Goal: Information Seeking & Learning: Learn about a topic

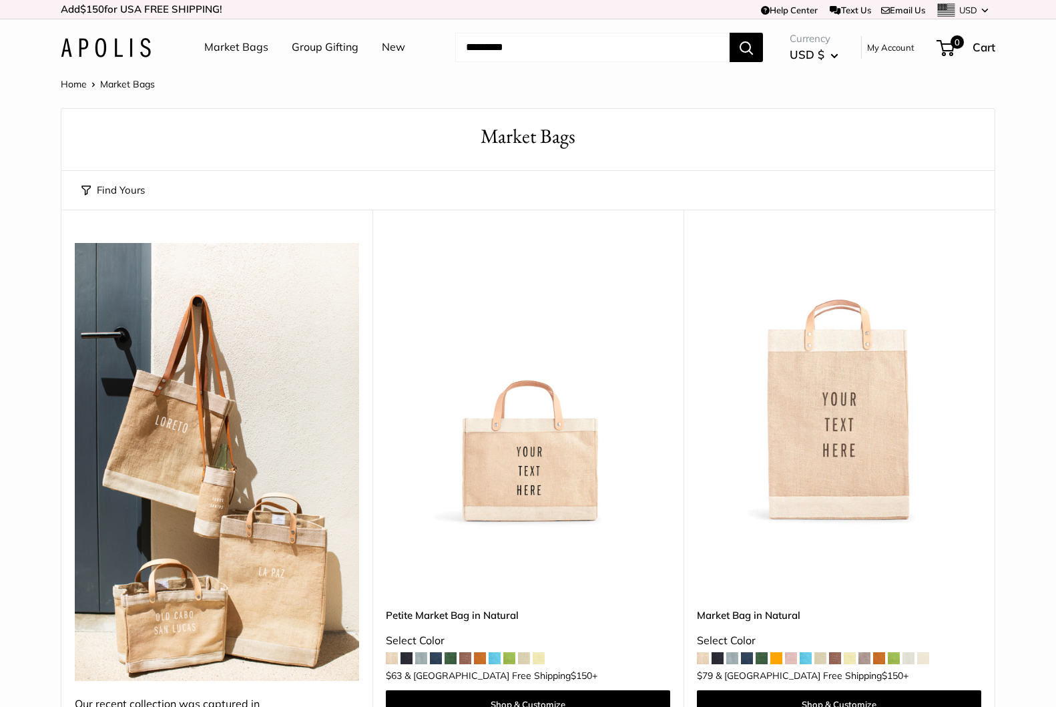
click at [226, 444] on img at bounding box center [217, 462] width 284 height 438
click at [0, 0] on img at bounding box center [0, 0] width 0 height 0
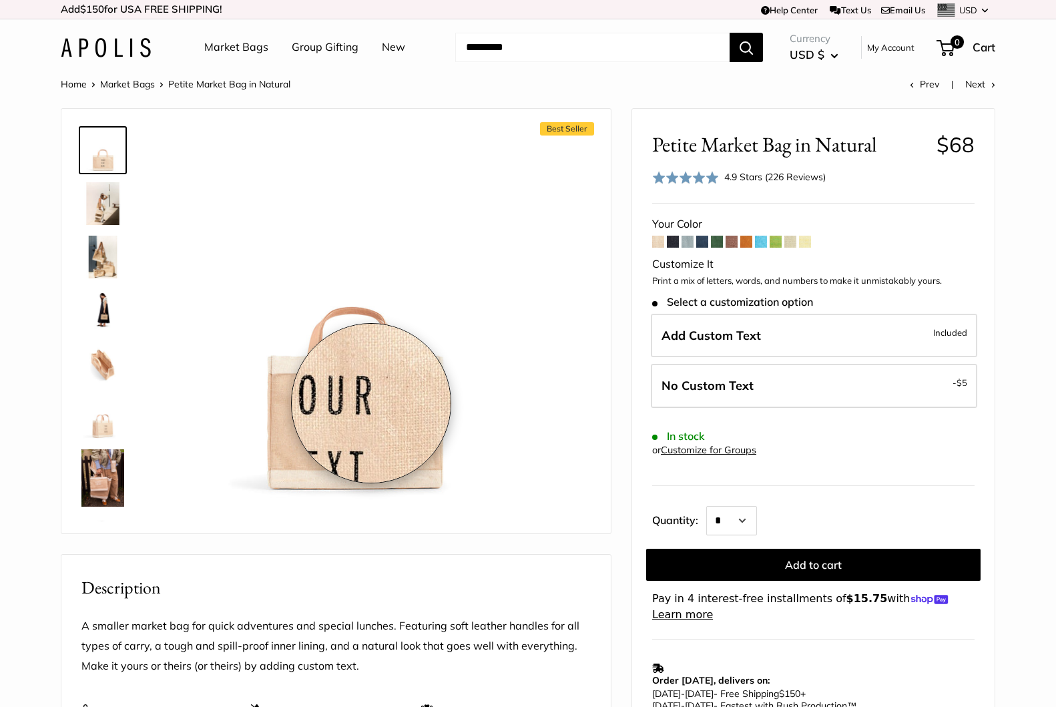
click at [371, 403] on img at bounding box center [352, 313] width 369 height 369
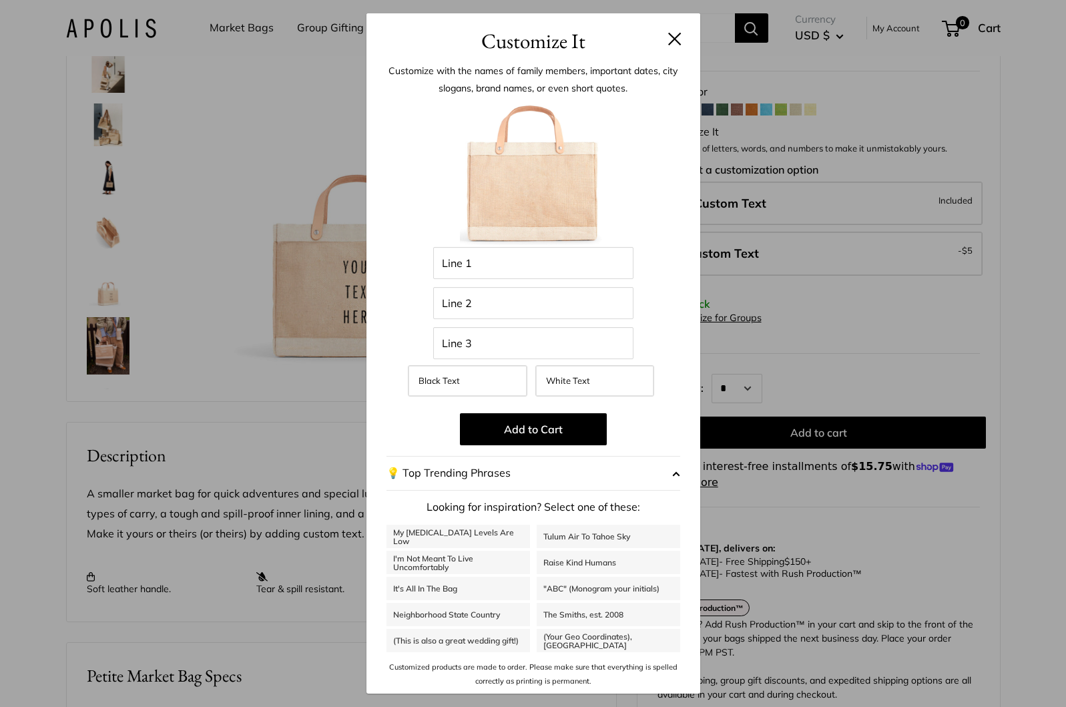
click at [674, 38] on button at bounding box center [674, 38] width 13 height 13
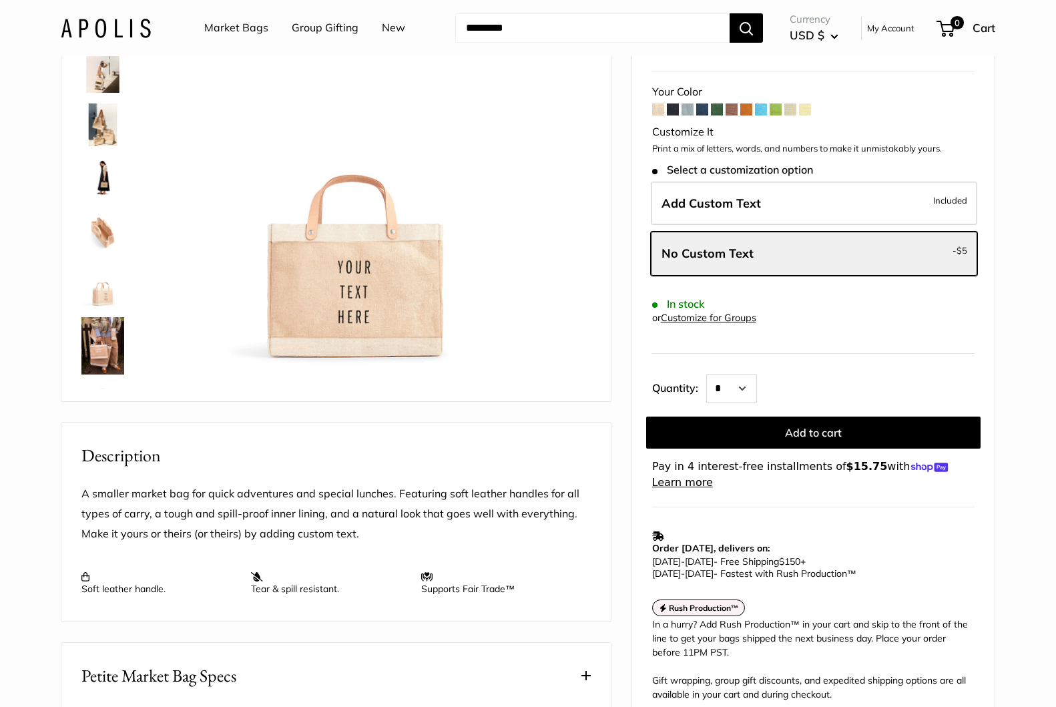
click at [96, 131] on img at bounding box center [102, 124] width 43 height 43
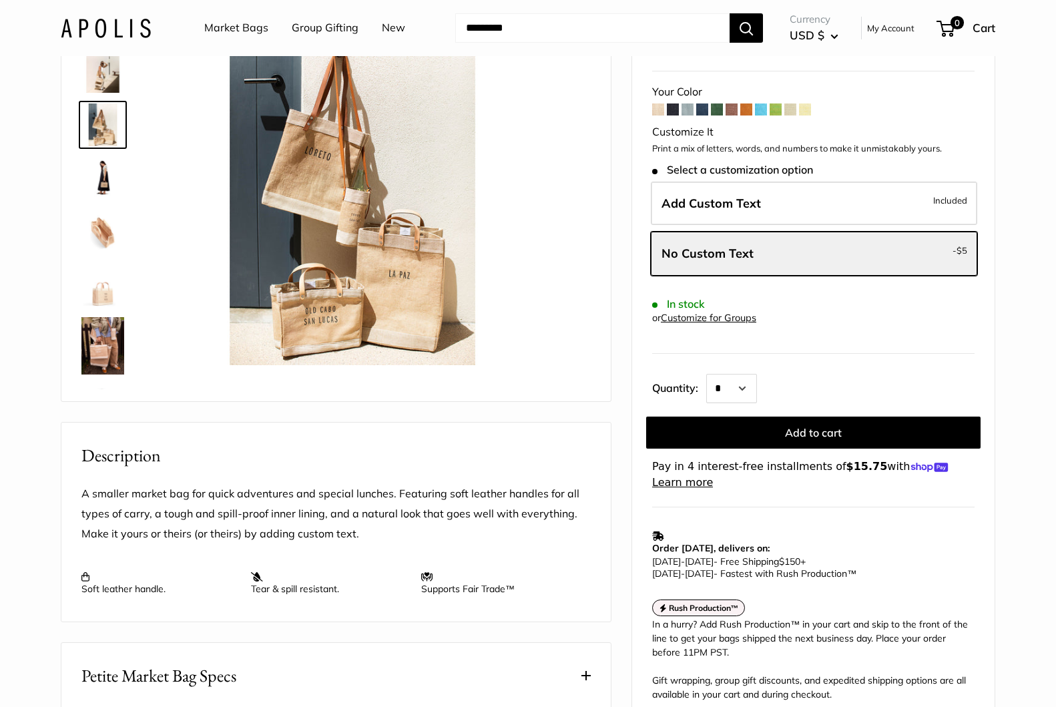
click at [97, 175] on img at bounding box center [102, 178] width 43 height 43
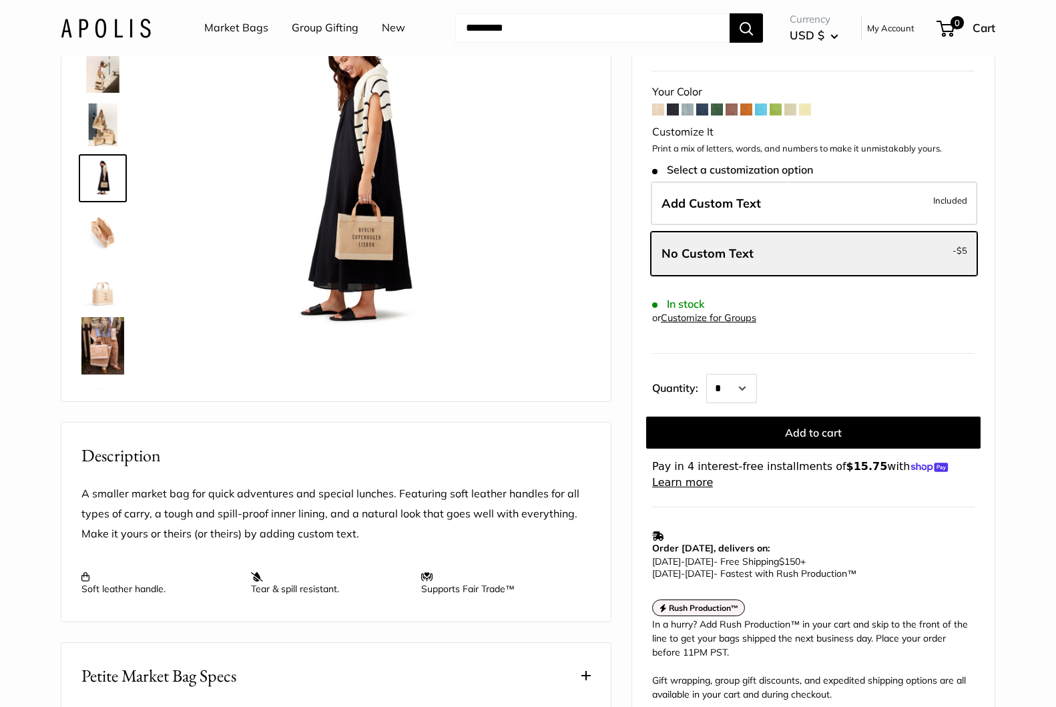
click at [108, 222] on img at bounding box center [102, 231] width 43 height 43
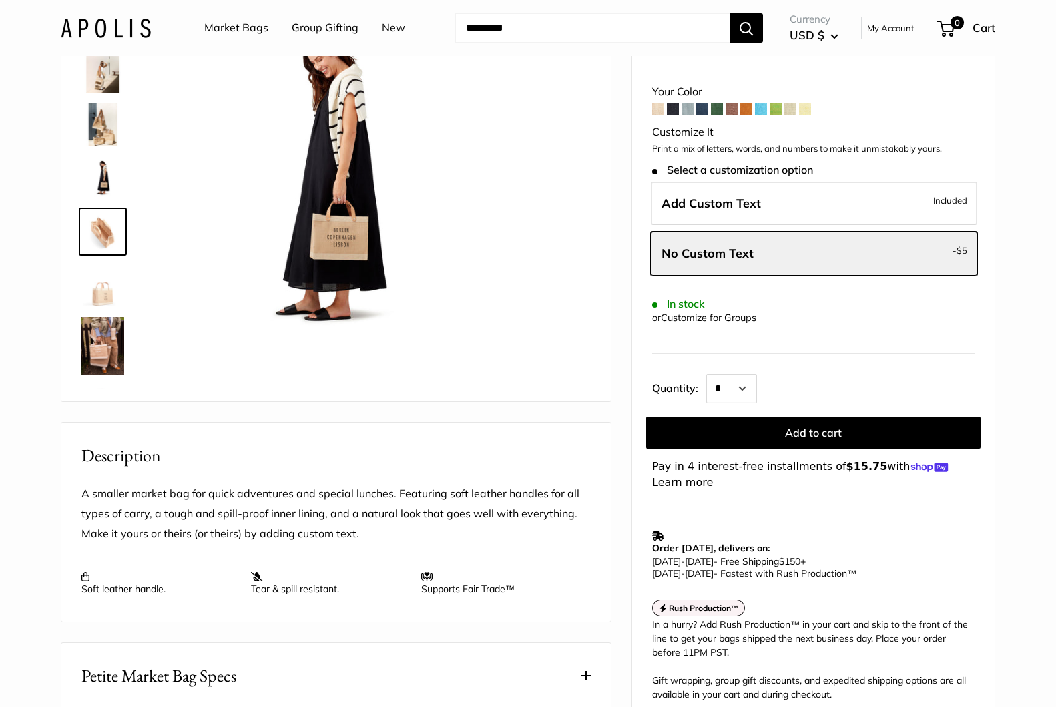
scroll to position [41, 0]
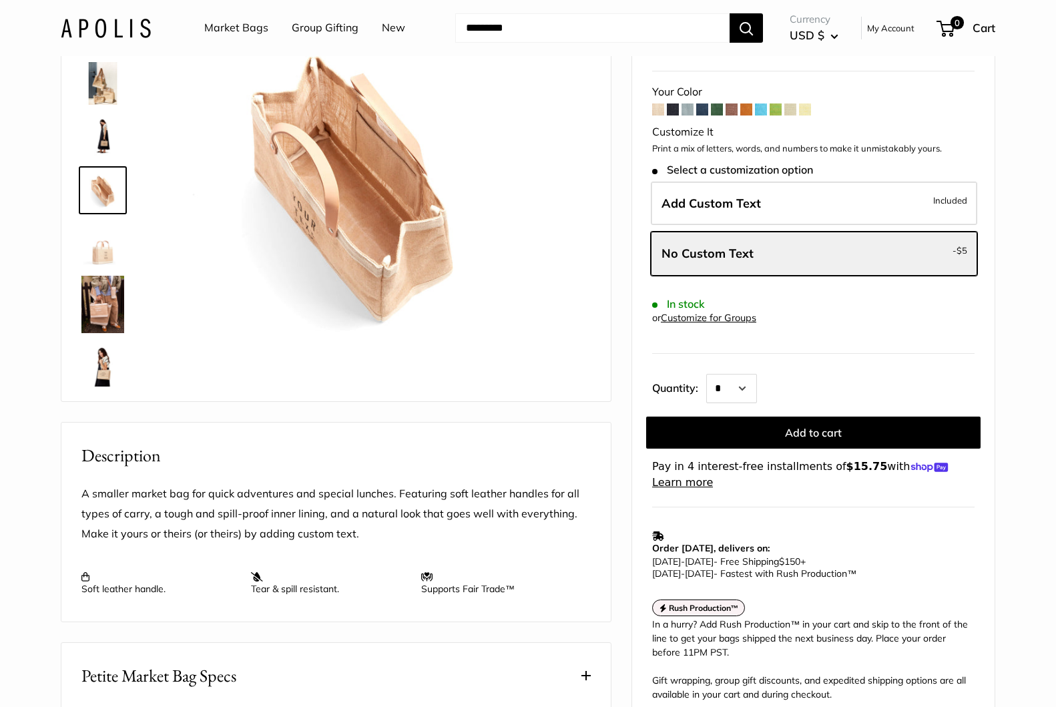
click at [97, 259] on img at bounding box center [102, 243] width 43 height 43
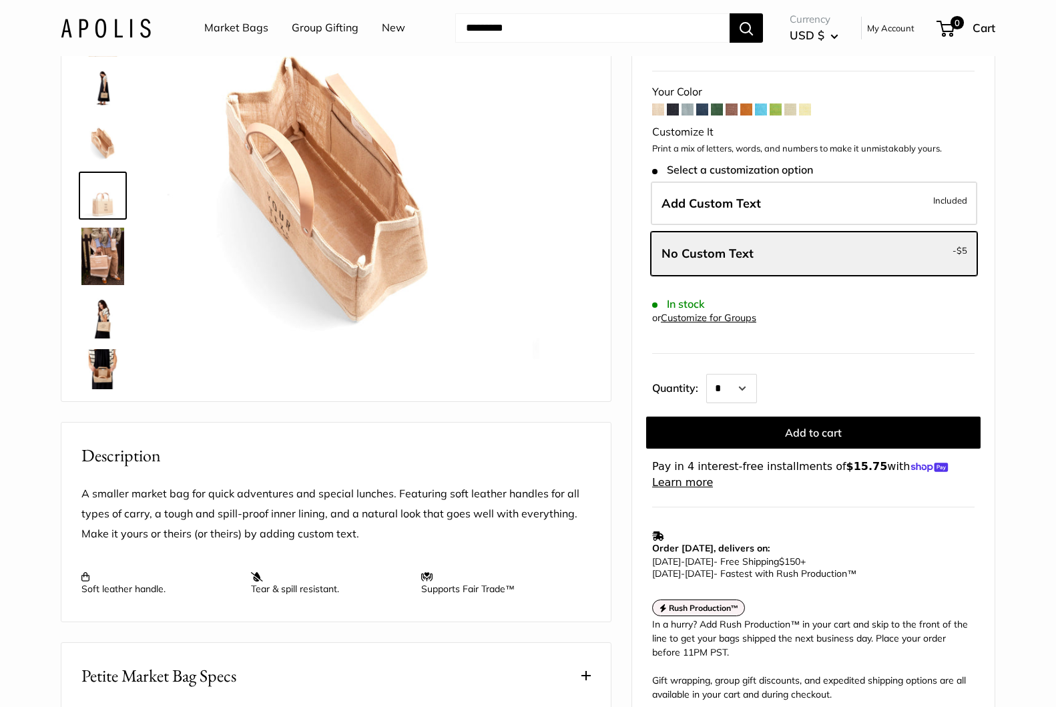
scroll to position [95, 0]
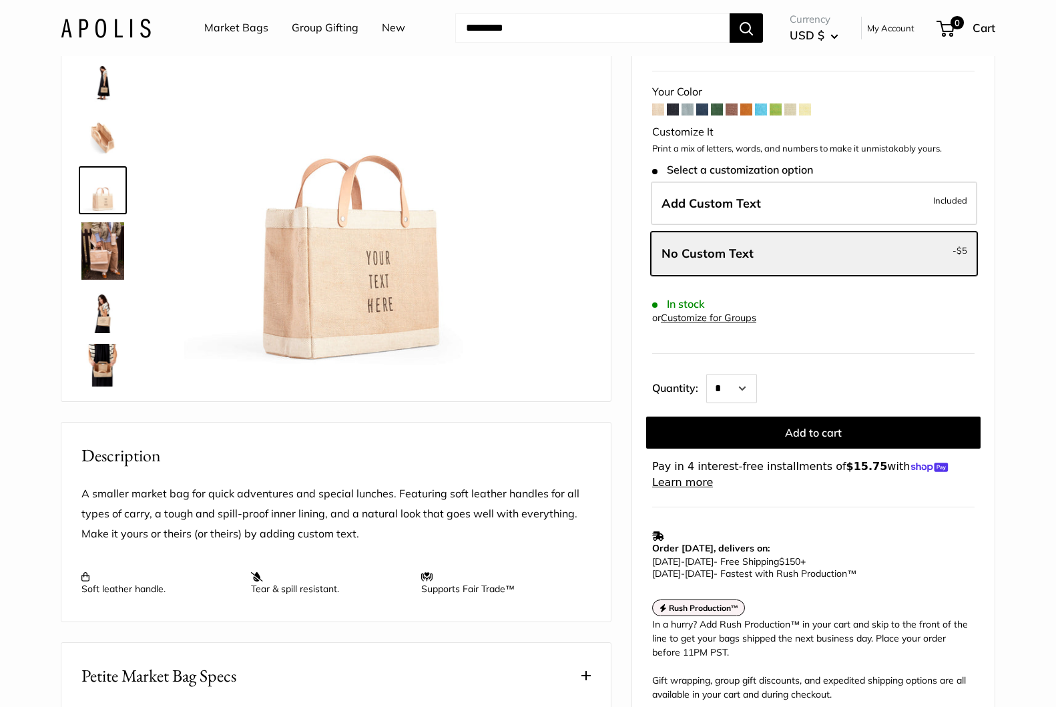
click at [100, 301] on img at bounding box center [102, 311] width 43 height 43
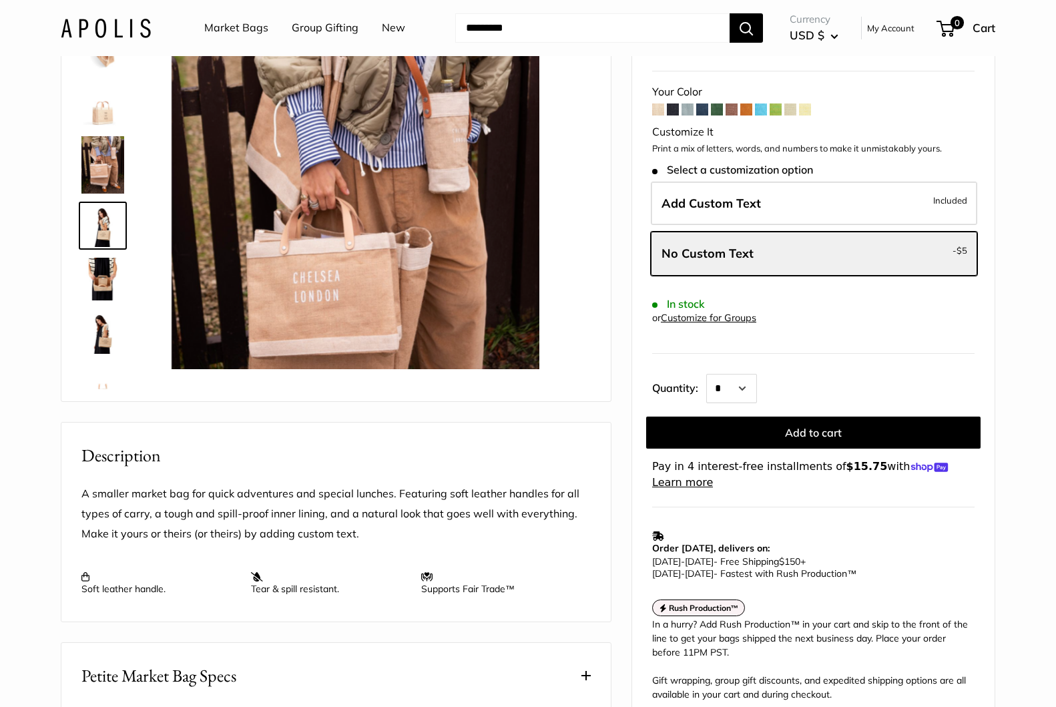
scroll to position [216, 0]
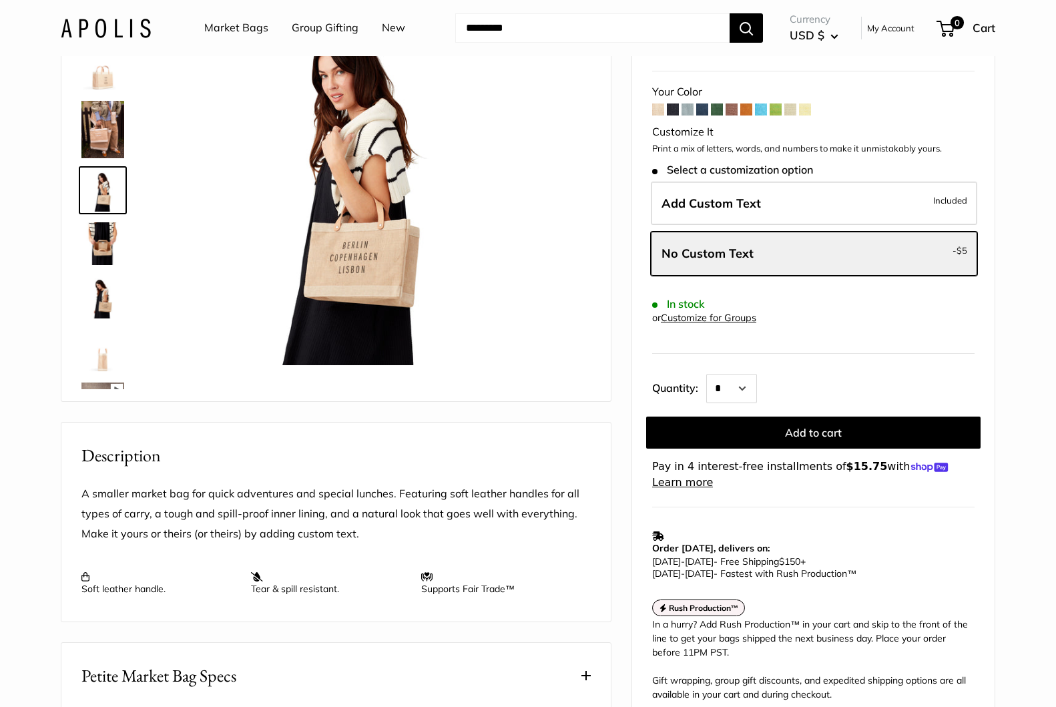
click at [106, 302] on img at bounding box center [102, 297] width 43 height 43
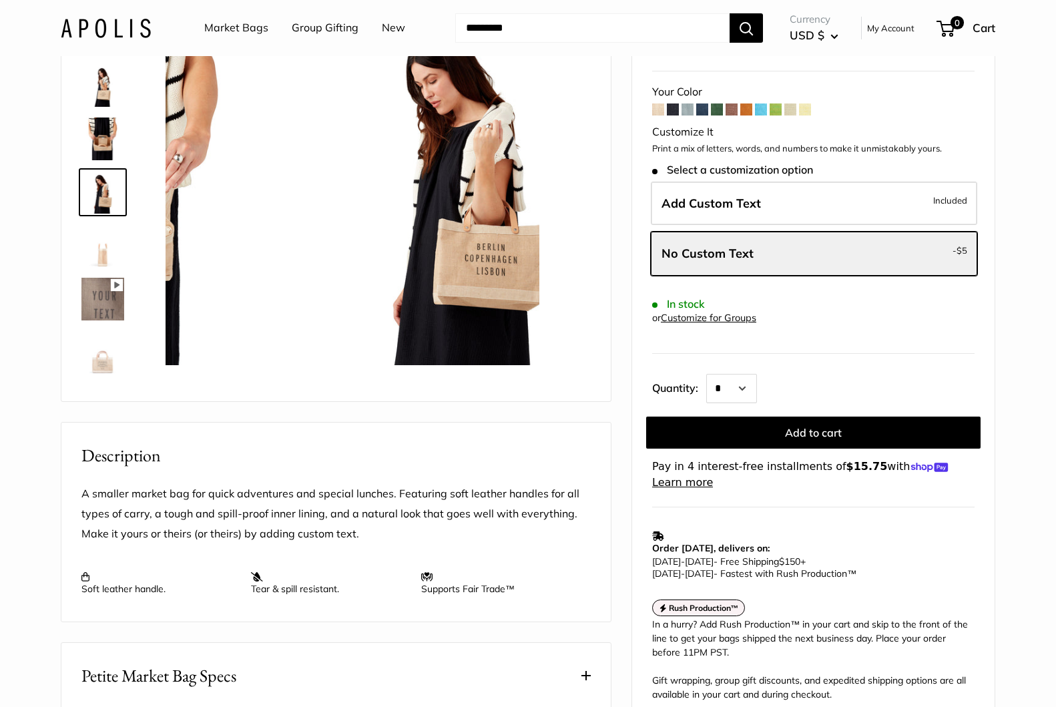
scroll to position [323, 0]
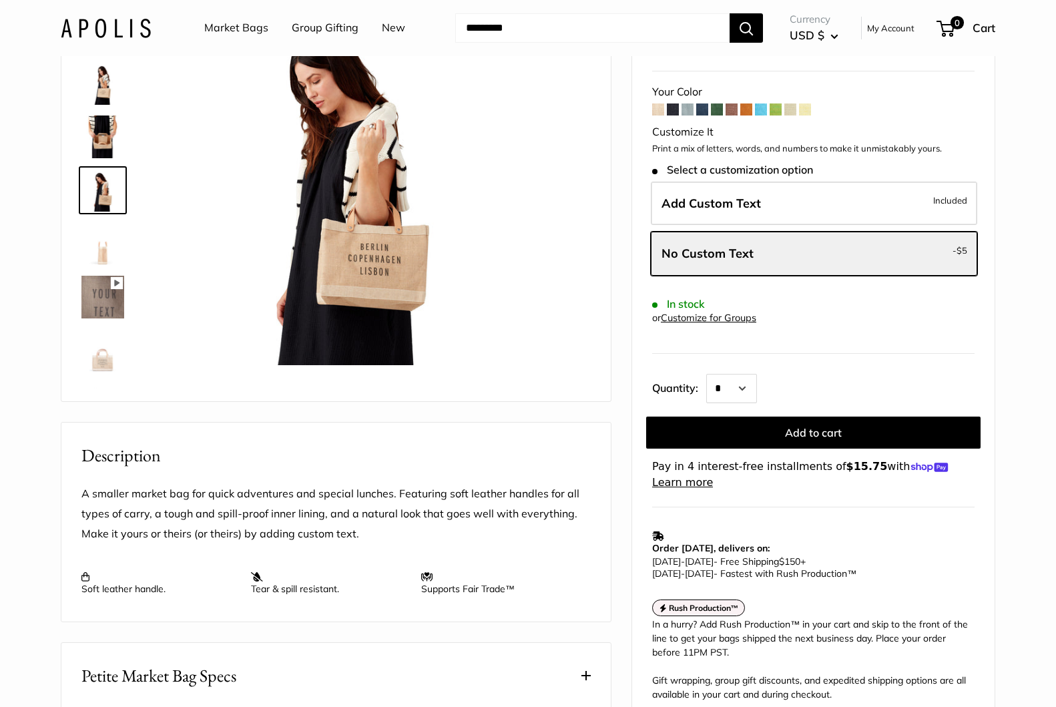
click at [101, 357] on img at bounding box center [102, 350] width 43 height 43
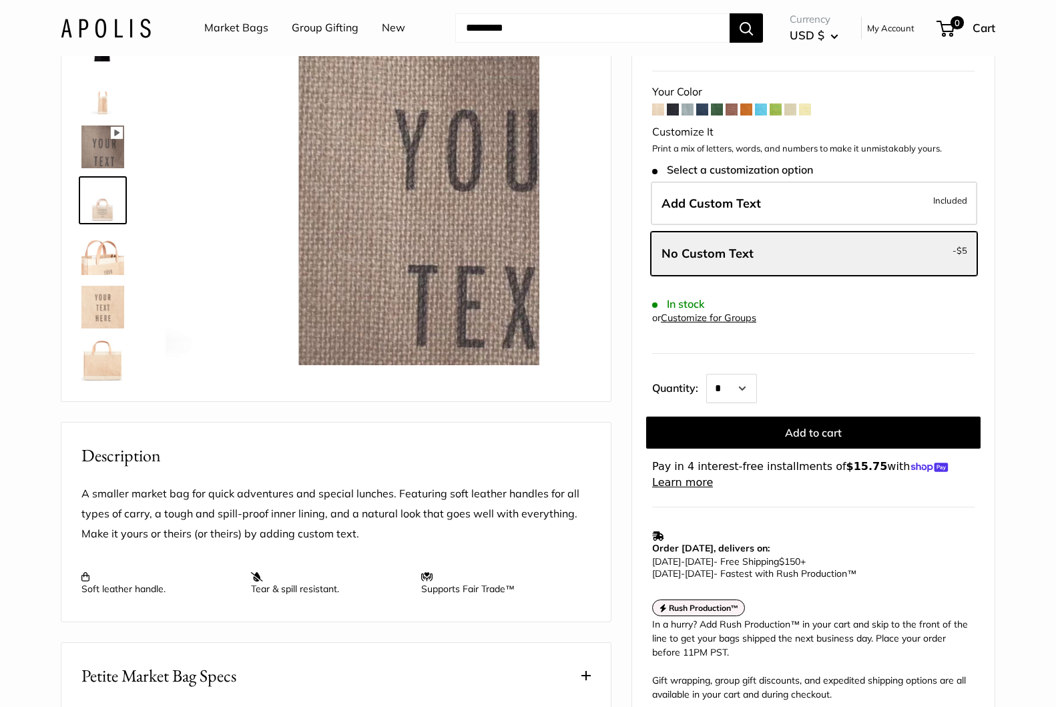
scroll to position [483, 0]
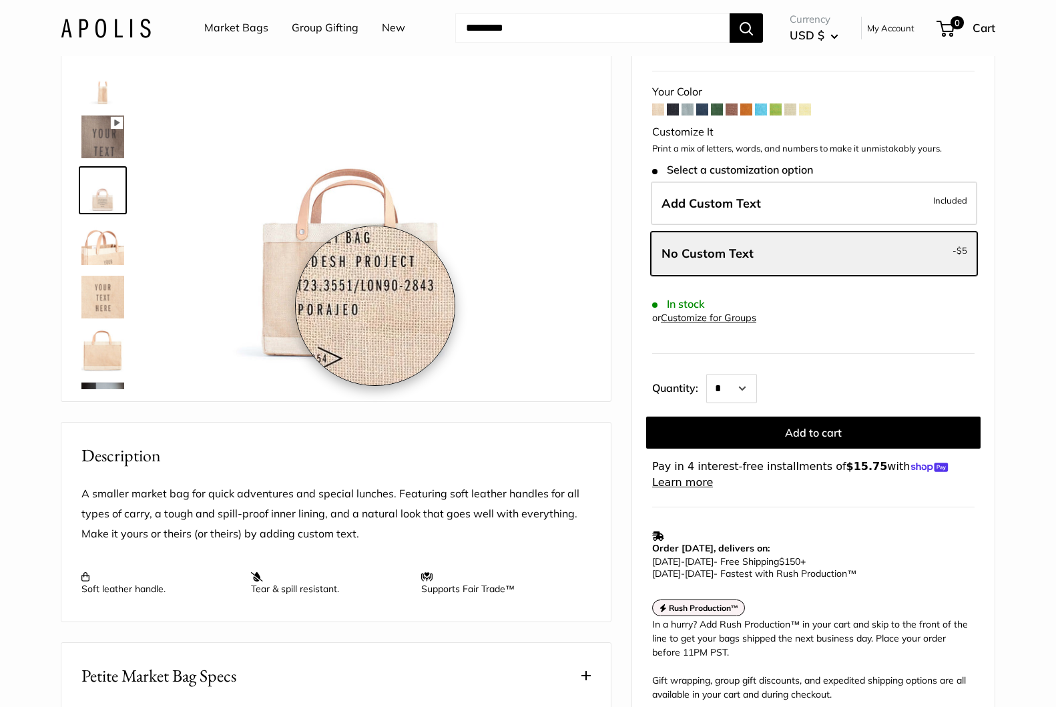
click at [375, 306] on img at bounding box center [352, 181] width 369 height 369
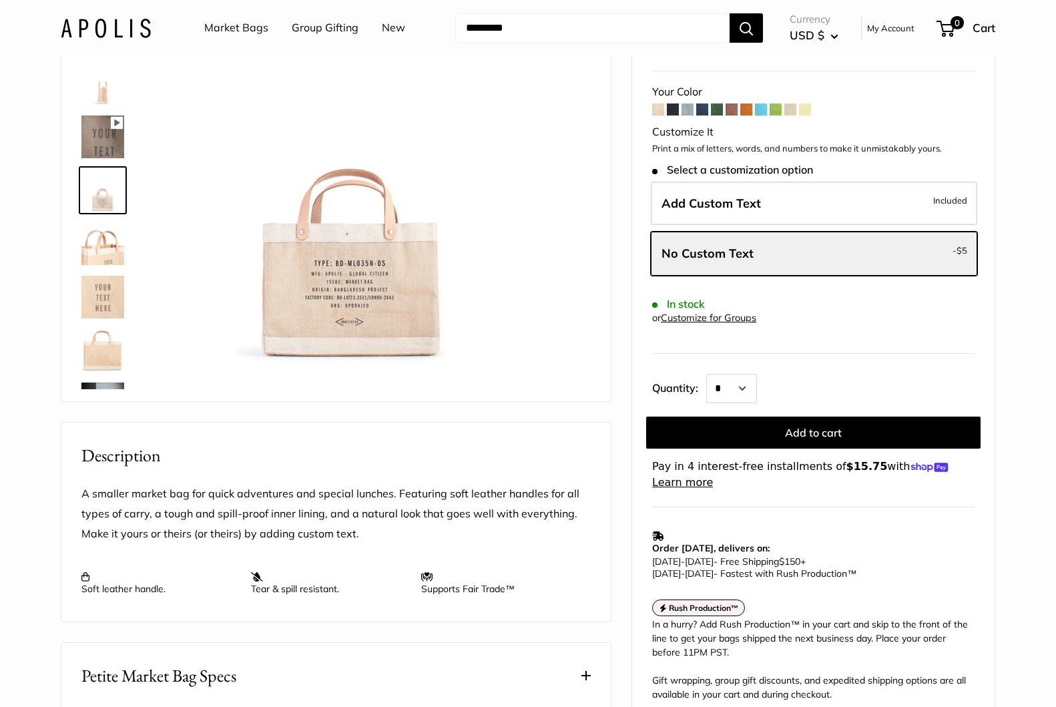
click at [248, 26] on link "Market Bags" at bounding box center [236, 28] width 64 height 20
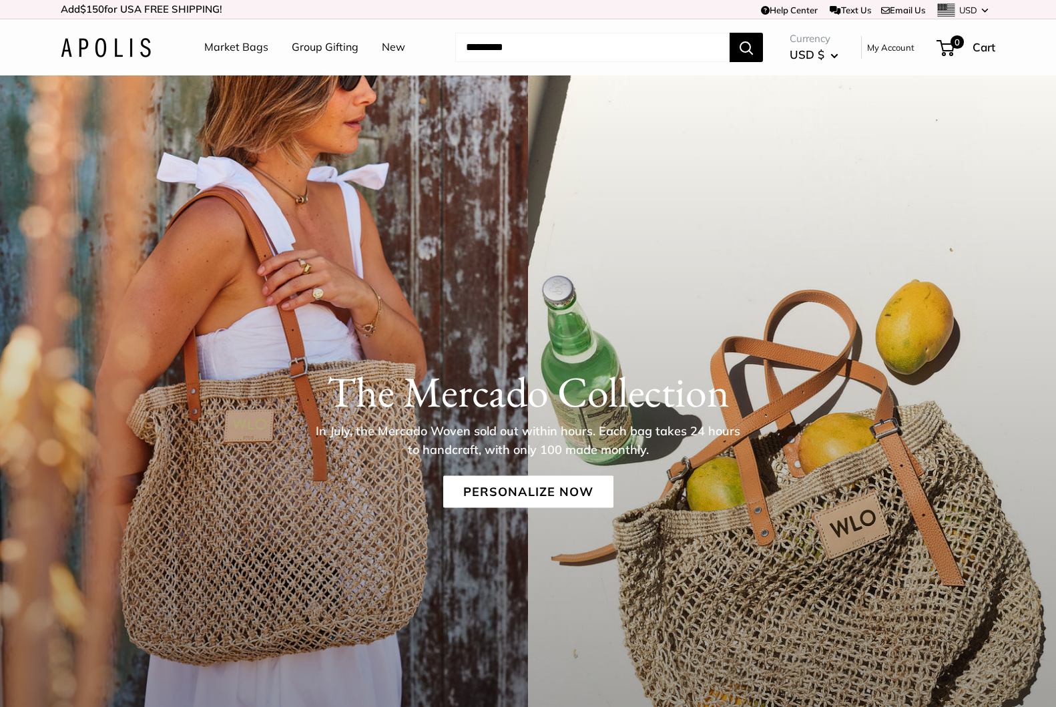
click at [319, 45] on link "Group Gifting" at bounding box center [325, 47] width 67 height 20
click at [227, 50] on link "Market Bags" at bounding box center [236, 47] width 64 height 20
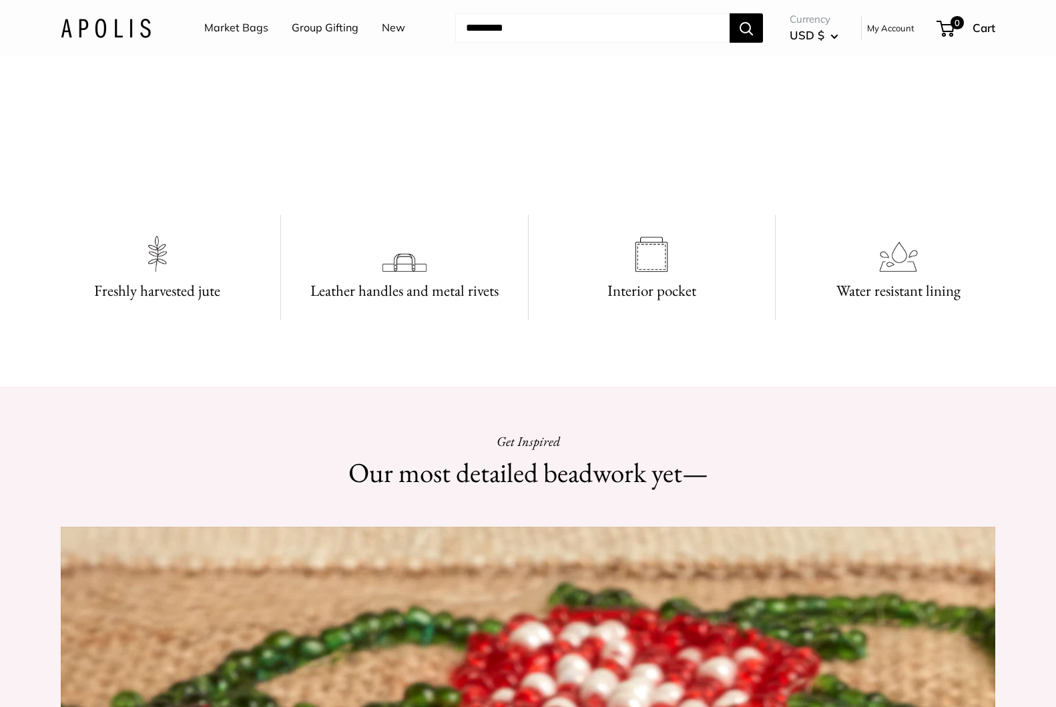
scroll to position [941, 0]
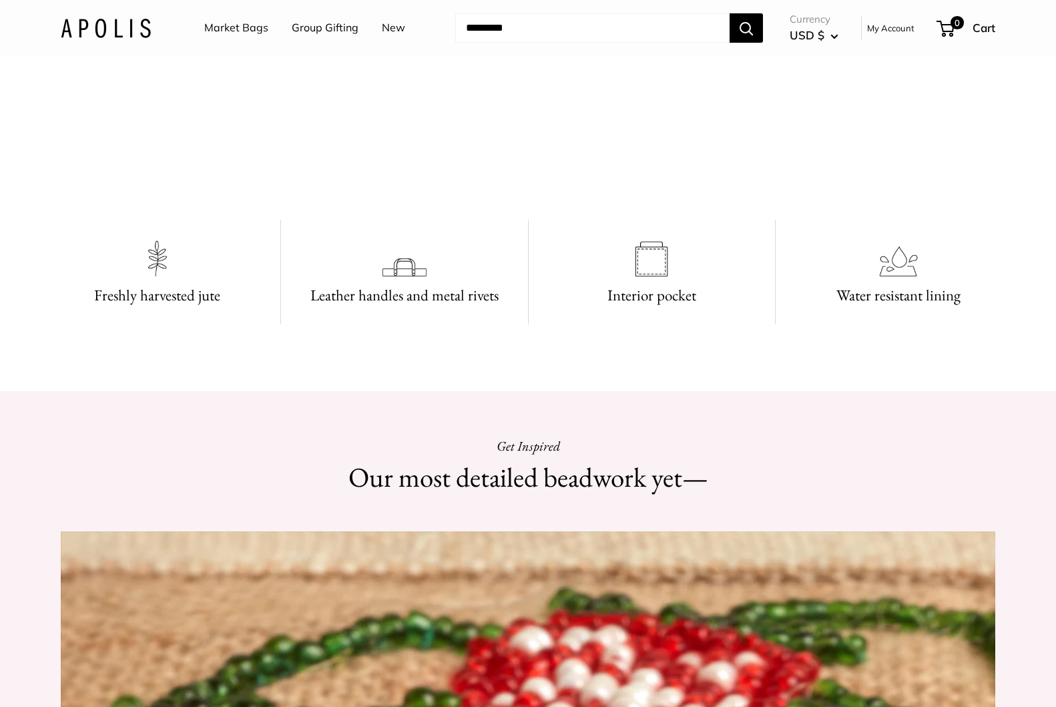
click at [118, 25] on img at bounding box center [106, 27] width 90 height 19
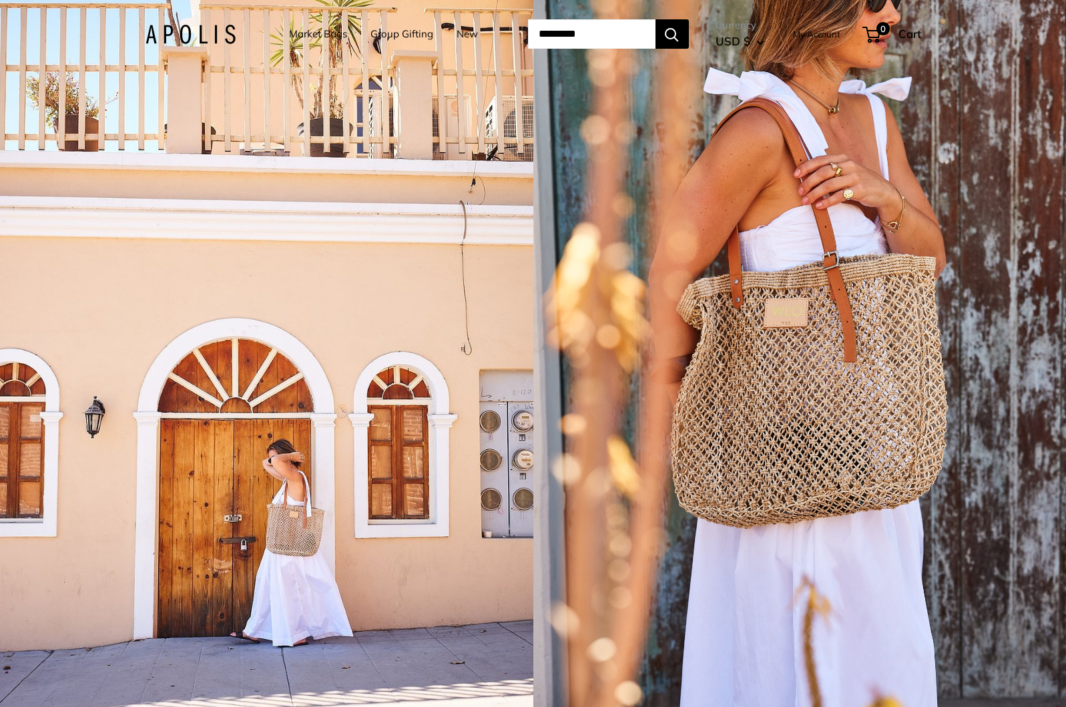
click at [1003, 273] on div "1 / 5" at bounding box center [801, 353] width 534 height 707
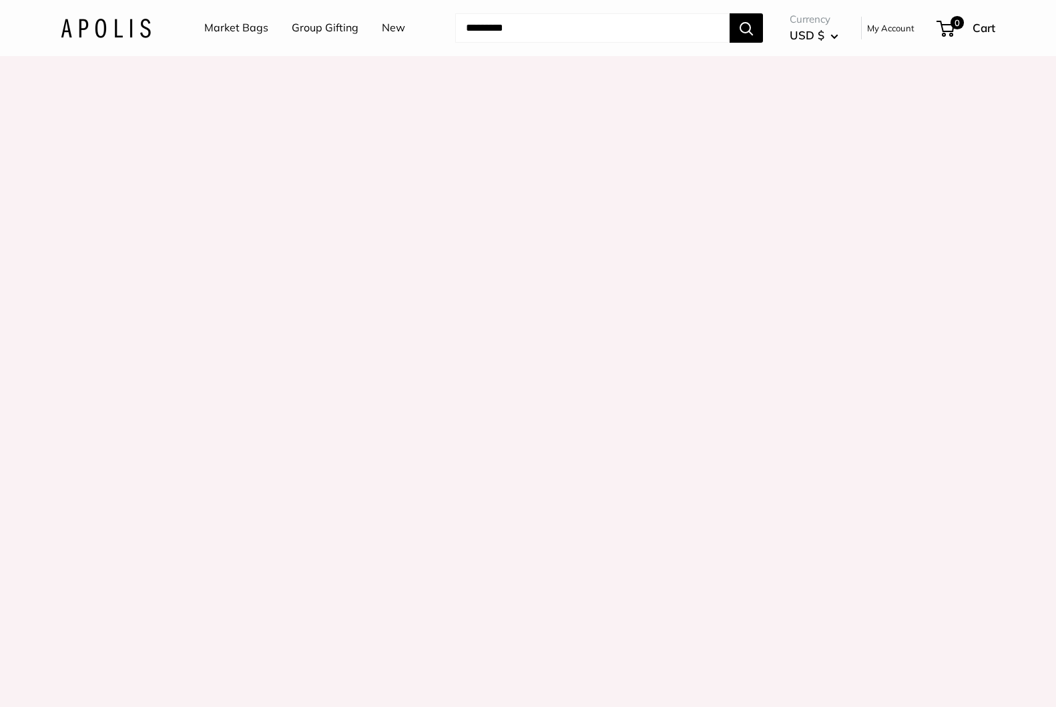
scroll to position [1790, 0]
